Goal: Use online tool/utility: Utilize a website feature to perform a specific function

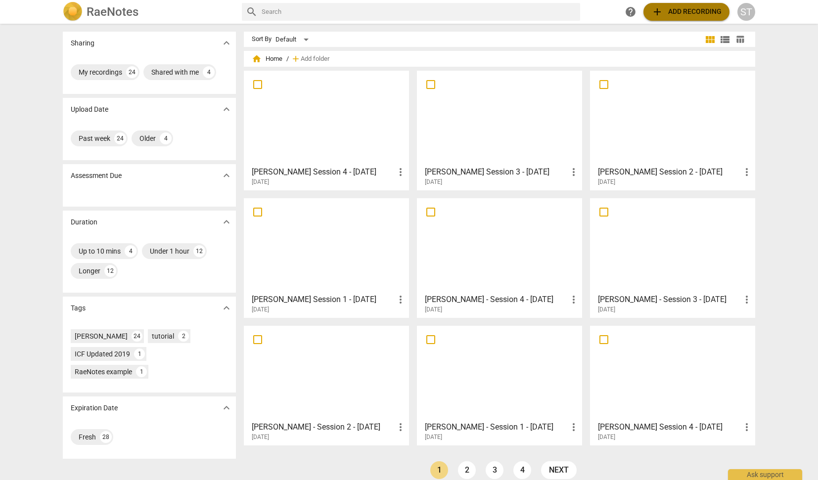
click at [672, 9] on span "add Add recording" at bounding box center [686, 12] width 70 height 12
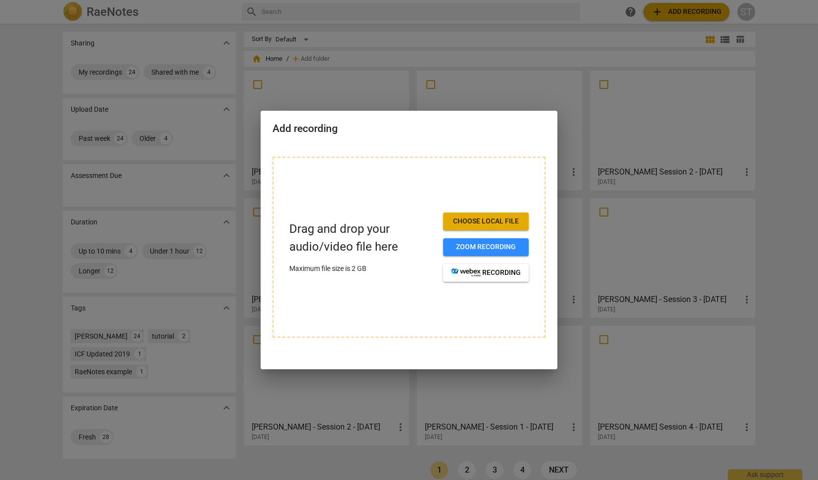
click at [498, 219] on span "Choose local file" at bounding box center [486, 222] width 70 height 10
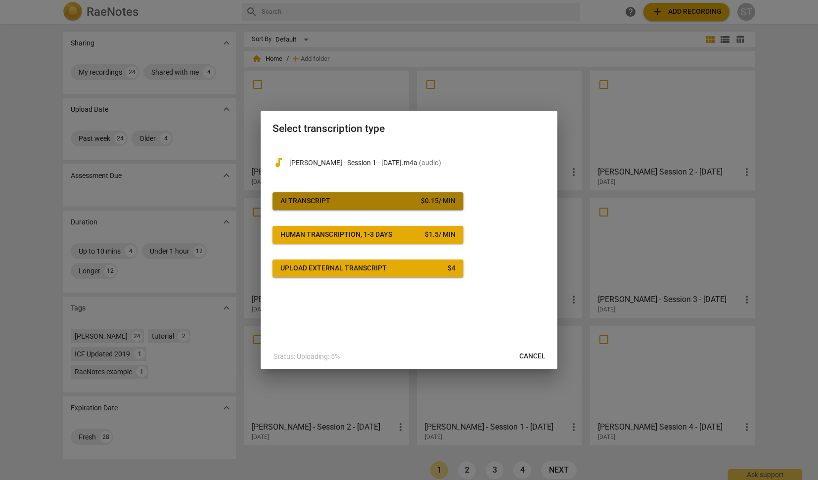
click at [438, 199] on div "$ 0.15 / min" at bounding box center [438, 201] width 35 height 10
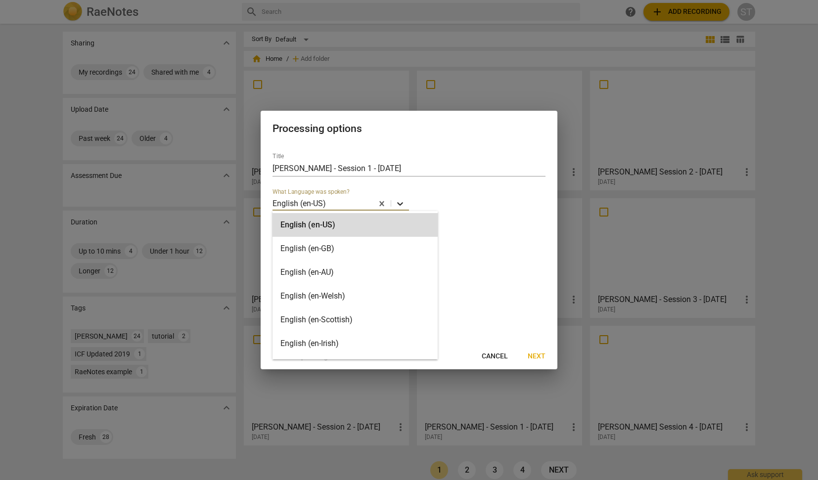
click at [402, 202] on icon at bounding box center [400, 204] width 10 height 10
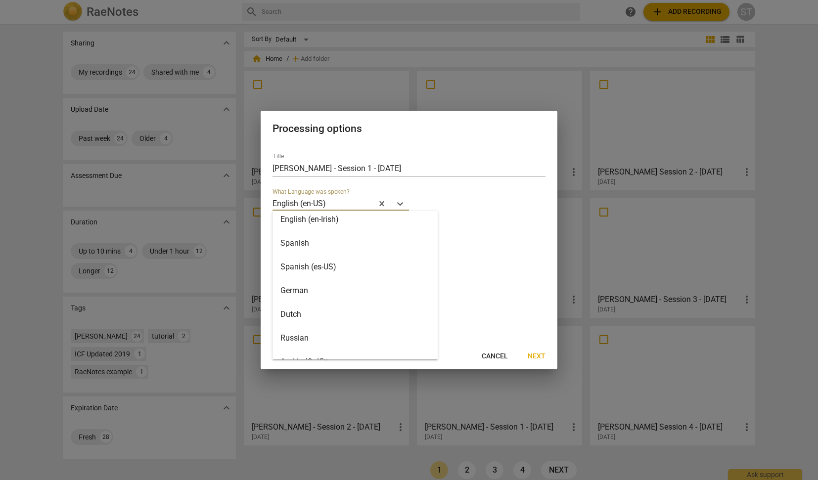
click at [338, 288] on div "German" at bounding box center [354, 291] width 165 height 24
click at [536, 353] on span "Next" at bounding box center [537, 357] width 18 height 10
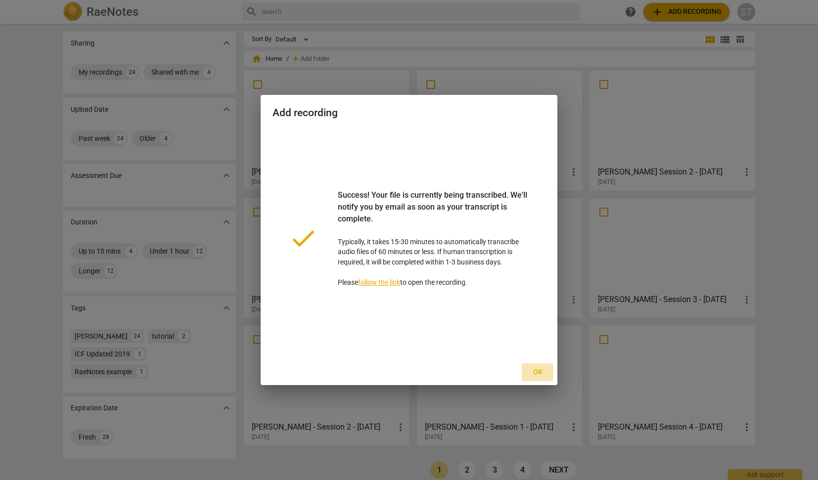
click at [536, 373] on span "Ok" at bounding box center [538, 372] width 16 height 10
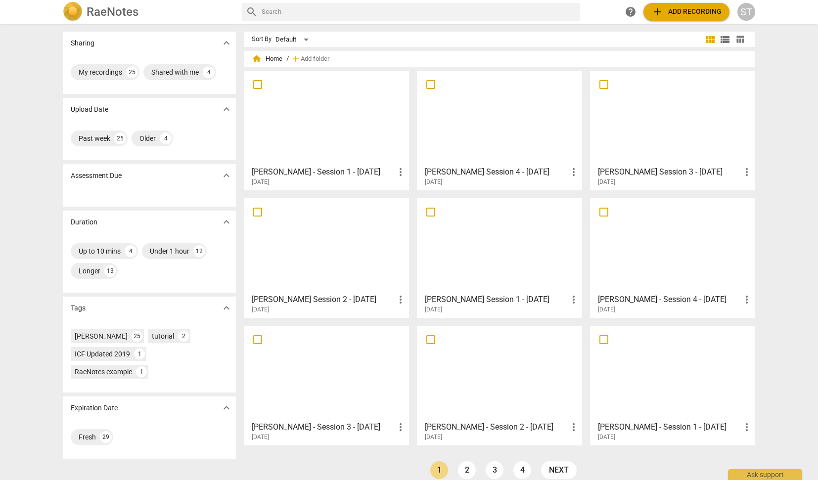
click at [357, 118] on div at bounding box center [326, 118] width 158 height 88
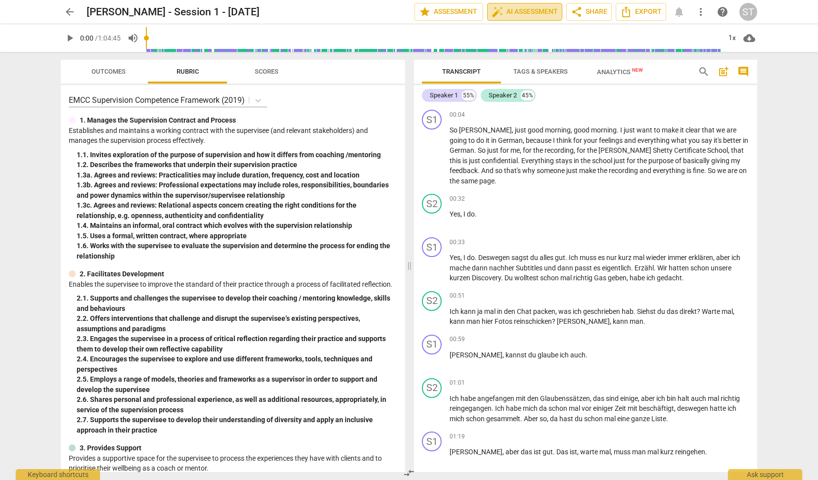
click at [531, 9] on span "auto_fix_high AI Assessment" at bounding box center [524, 12] width 66 height 12
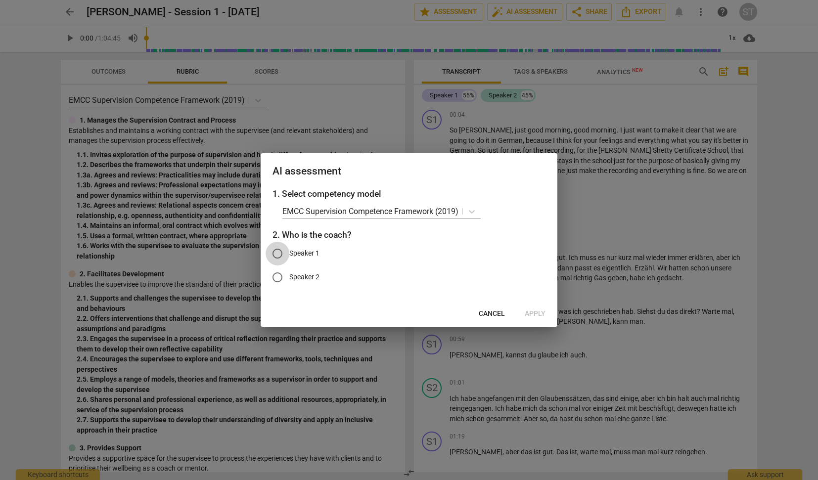
click at [280, 251] on input "Speaker 1" at bounding box center [278, 254] width 24 height 24
radio input "true"
click at [528, 310] on span "Apply" at bounding box center [535, 314] width 21 height 10
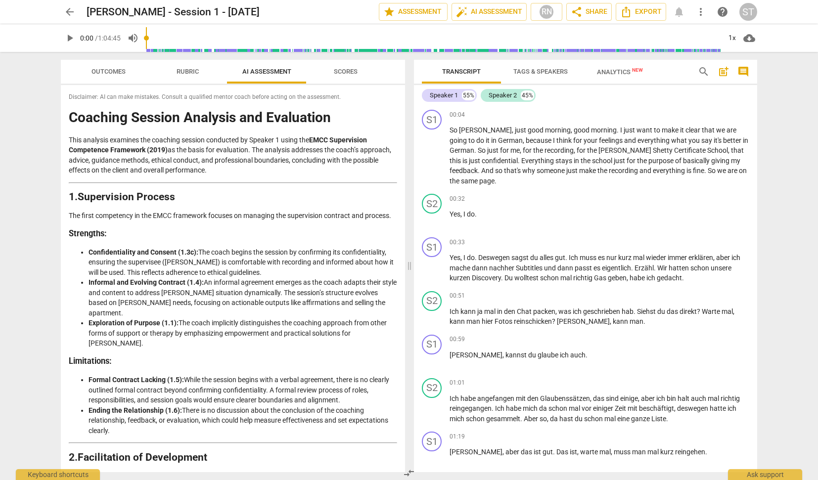
click at [619, 72] on span "Analytics New" at bounding box center [620, 71] width 46 height 7
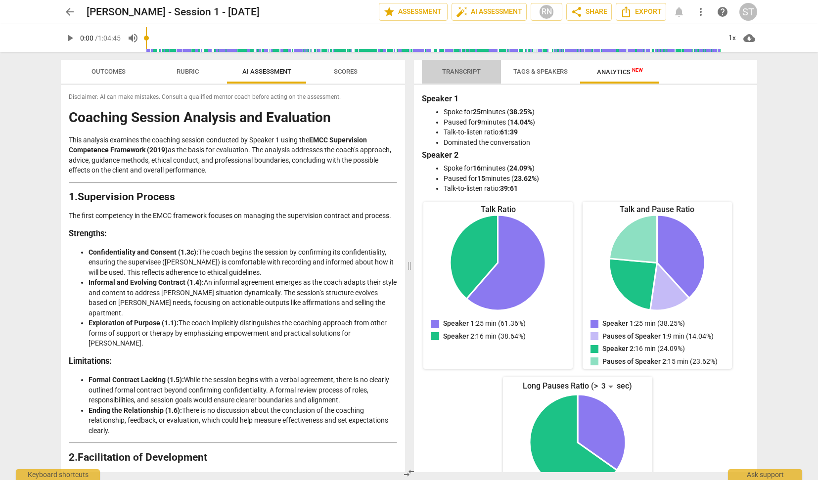
click at [469, 69] on span "Transcript" at bounding box center [461, 71] width 39 height 7
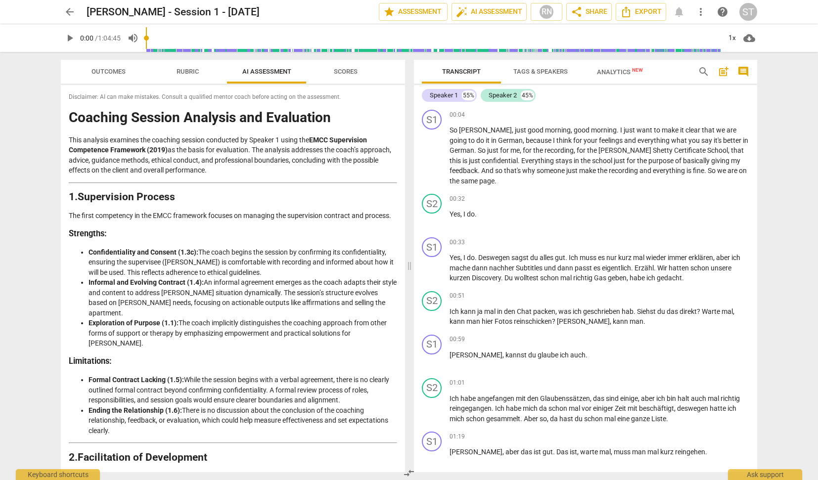
click at [536, 67] on span "Tags & Speakers" at bounding box center [540, 71] width 78 height 13
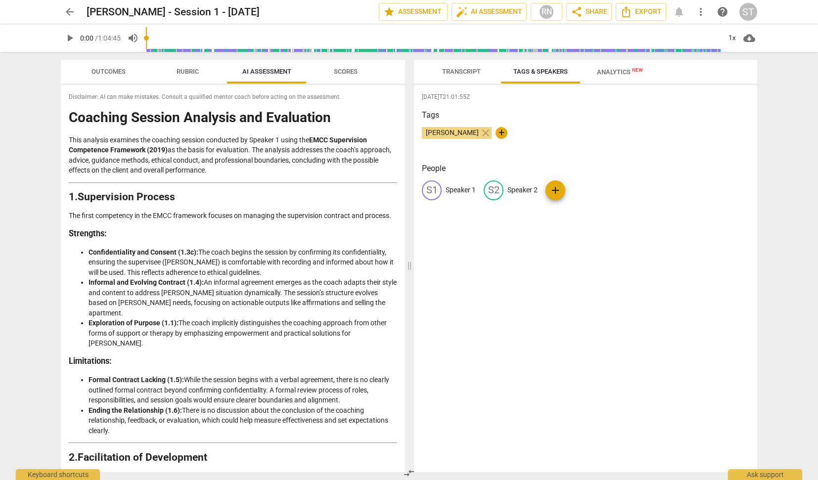
click at [464, 69] on span "Transcript" at bounding box center [461, 71] width 39 height 7
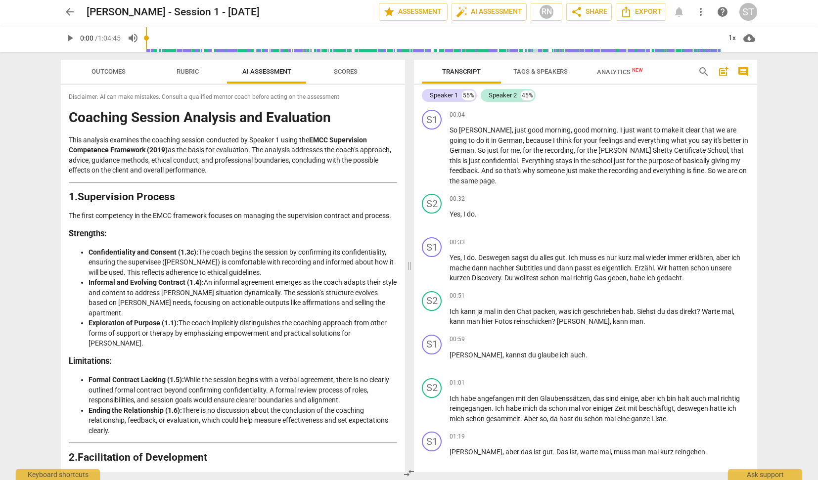
click at [682, 8] on div "arrow_back [PERSON_NAME] - Session 1 - [DATE] edit star Assessment auto_fix_hig…" at bounding box center [409, 12] width 696 height 18
click at [678, 12] on div "arrow_back [PERSON_NAME] - Session 1 - [DATE] edit star Assessment auto_fix_hig…" at bounding box center [409, 12] width 696 height 18
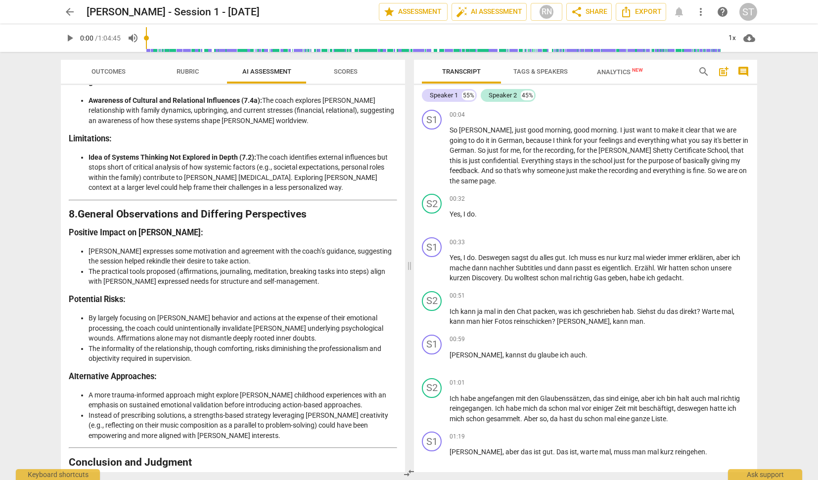
scroll to position [1639, 0]
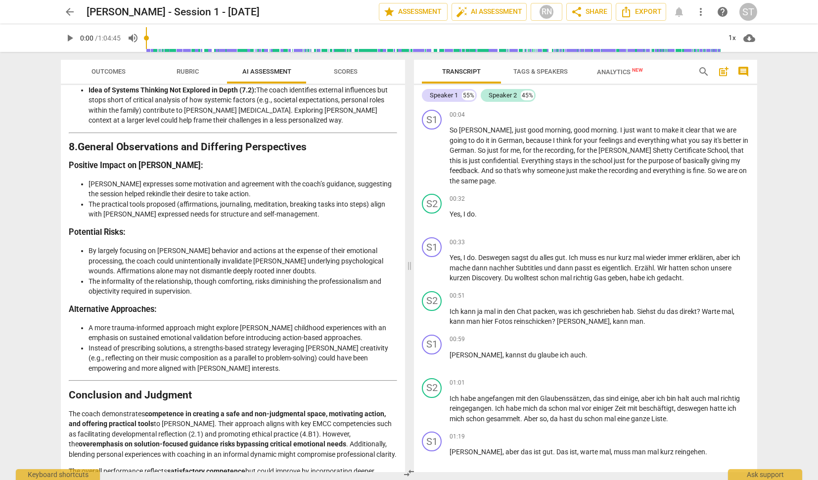
drag, startPoint x: 71, startPoint y: 119, endPoint x: 334, endPoint y: 463, distance: 433.2
copy div "Loremips Dolorsi Ametcons adi Elitseddoe Temp incididu utlabore etd magnaali en…"
click at [72, 8] on span "arrow_back" at bounding box center [70, 12] width 12 height 12
